Goal: Task Accomplishment & Management: Use online tool/utility

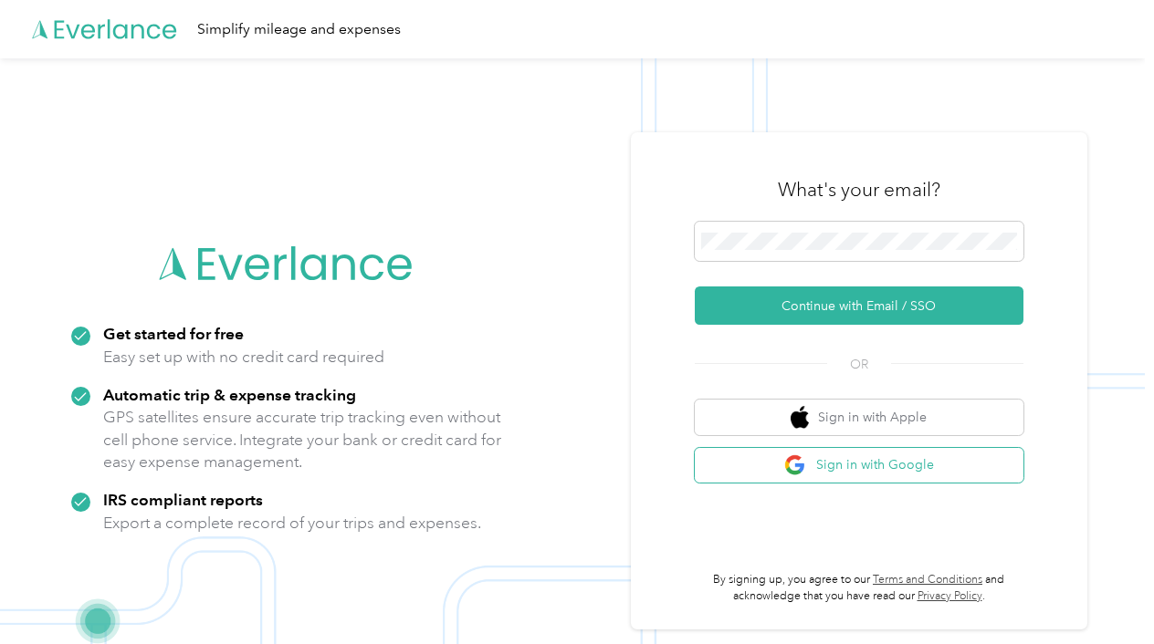
click at [858, 460] on button "Sign in with Google" at bounding box center [859, 466] width 329 height 36
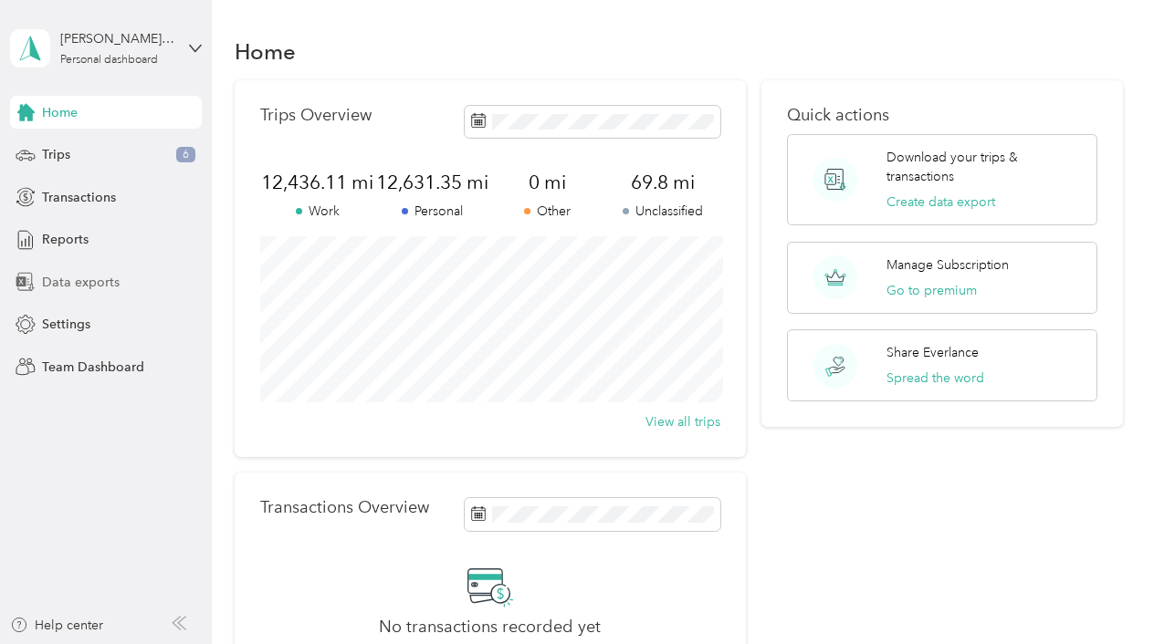
click at [83, 285] on span "Data exports" at bounding box center [81, 282] width 78 height 19
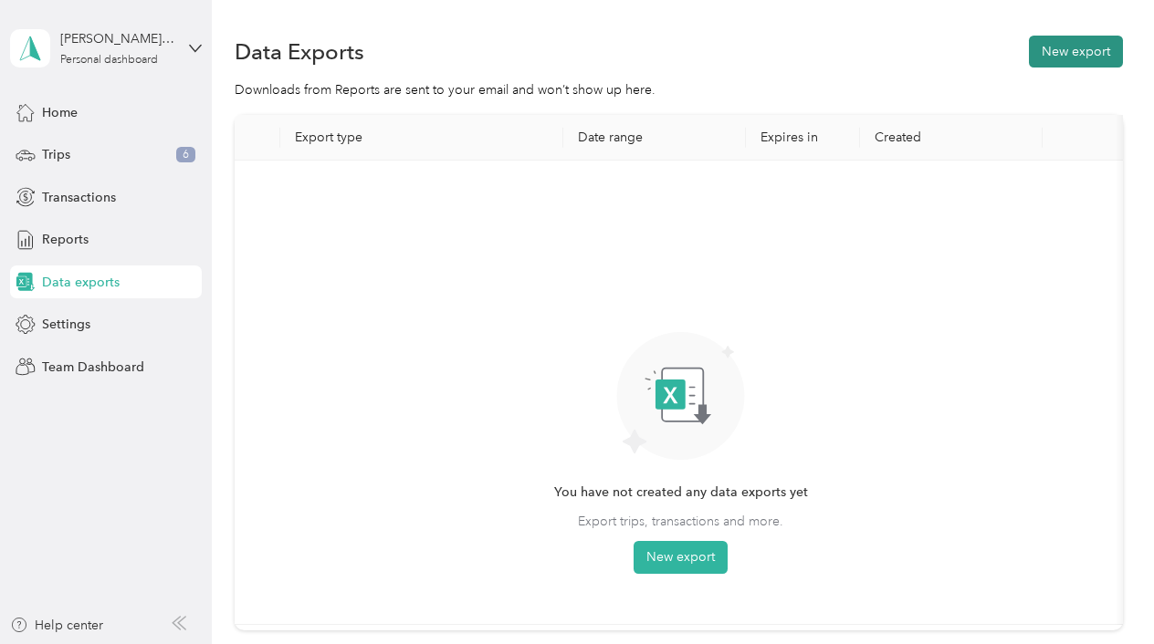
click at [1062, 49] on button "New export" at bounding box center [1076, 52] width 94 height 32
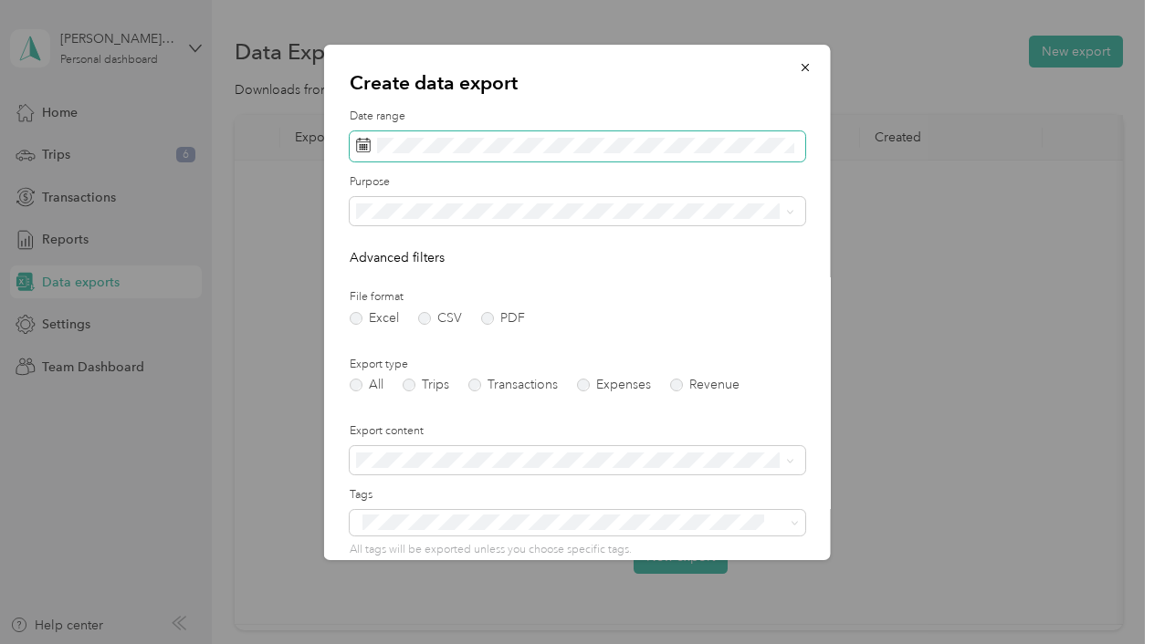
click at [611, 156] on span at bounding box center [577, 146] width 455 height 31
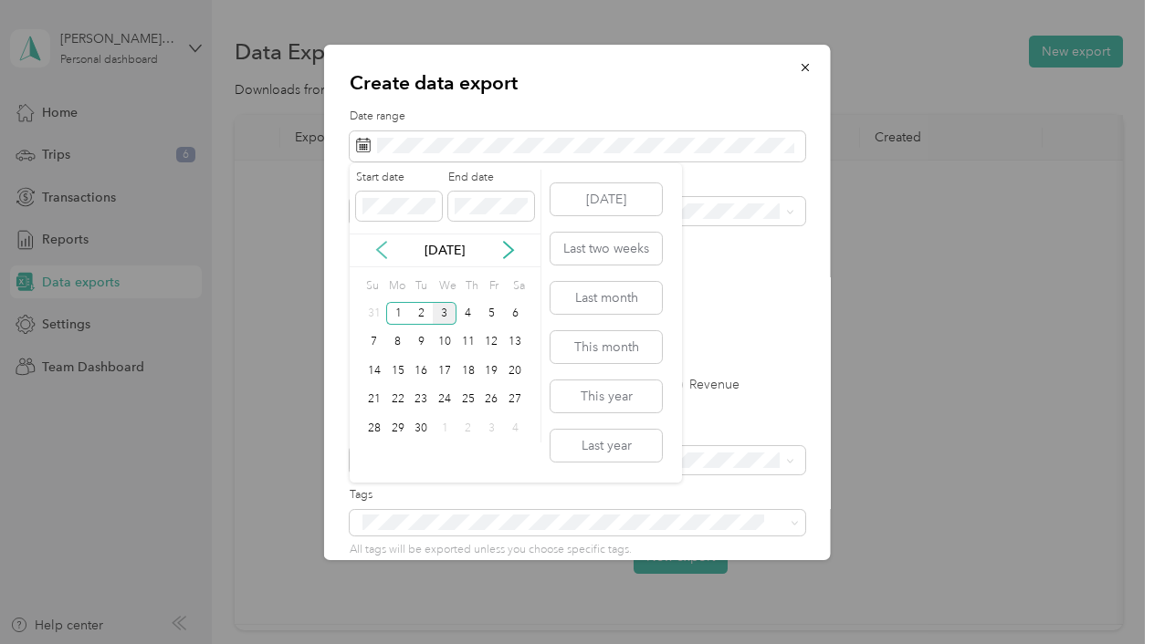
click at [382, 255] on icon at bounding box center [381, 250] width 9 height 16
click at [514, 372] on div "16" at bounding box center [515, 371] width 24 height 23
click at [371, 457] on div "31" at bounding box center [374, 457] width 24 height 23
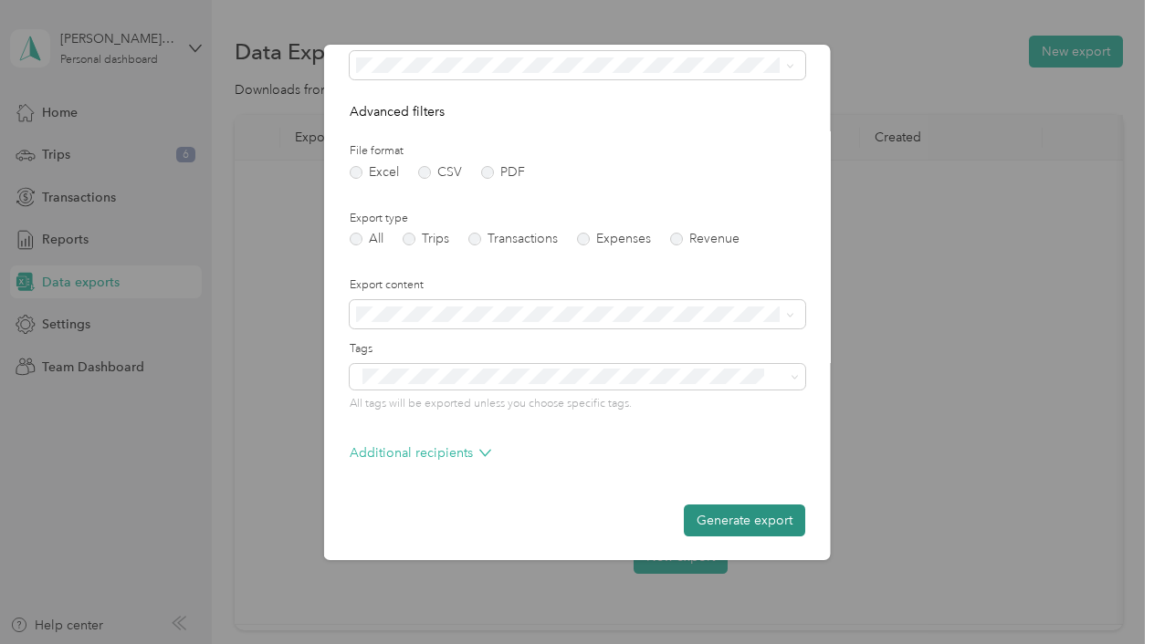
scroll to position [145, 0]
click at [744, 523] on button "Generate export" at bounding box center [744, 522] width 121 height 32
